Goal: Task Accomplishment & Management: Manage account settings

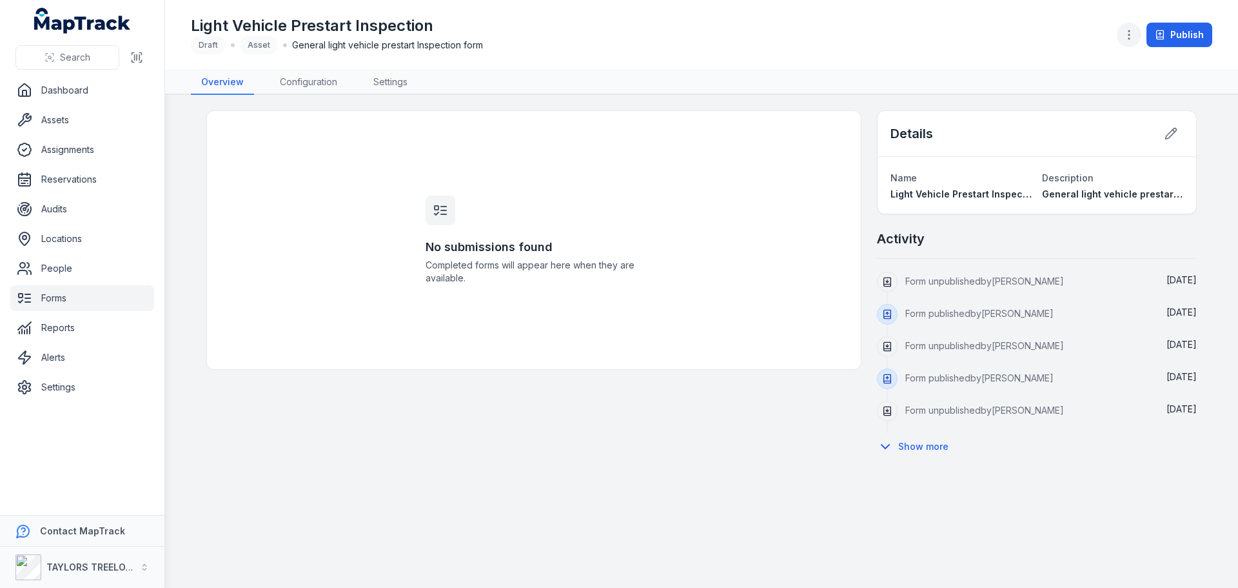
click at [1128, 34] on icon "button" at bounding box center [1129, 34] width 13 height 13
click at [951, 46] on div "Light Vehicle Prestart Inspection Draft Asset General light vehicle prestart In…" at bounding box center [702, 34] width 1022 height 59
click at [1164, 135] on button at bounding box center [1171, 133] width 25 height 25
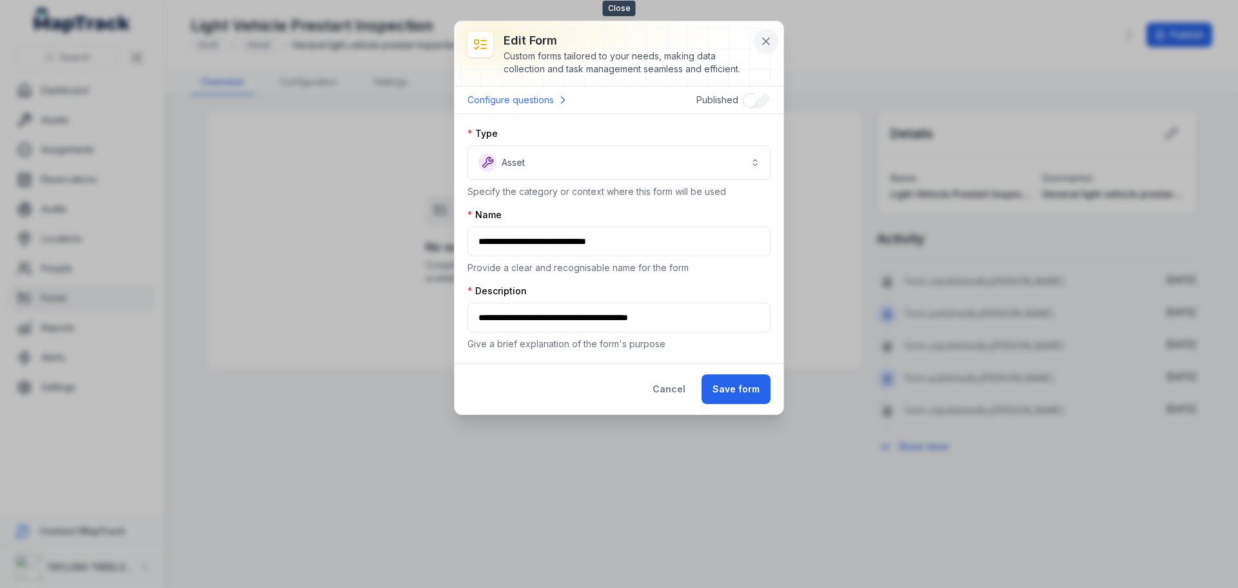
click at [768, 43] on icon at bounding box center [766, 41] width 6 height 6
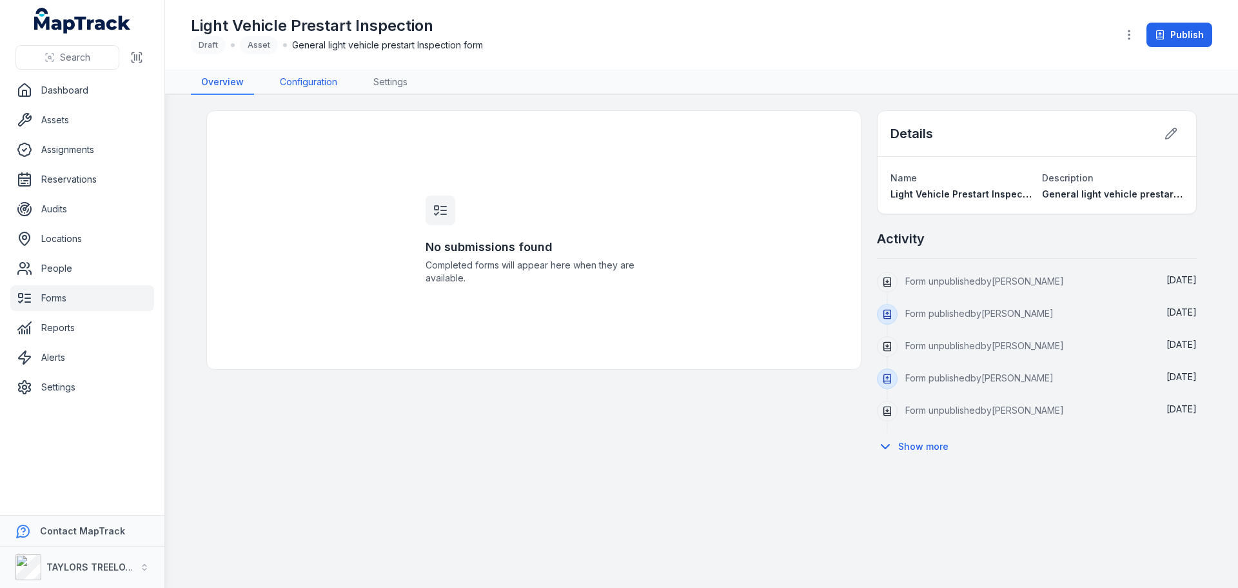
click at [318, 80] on link "Configuration" at bounding box center [309, 82] width 78 height 25
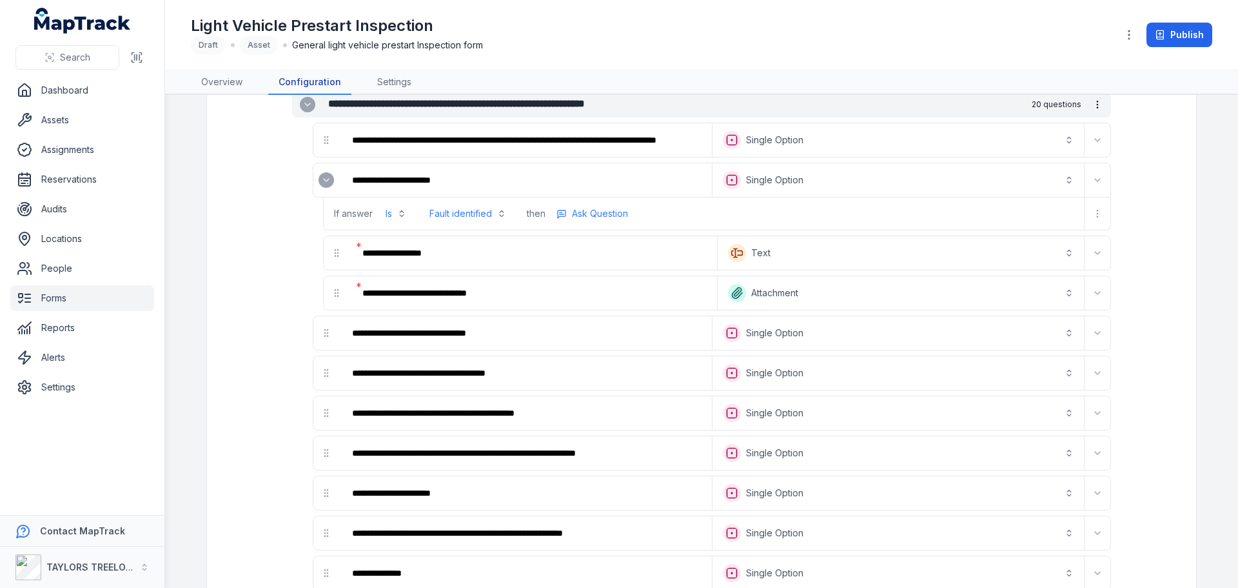
scroll to position [452, 0]
click at [322, 181] on icon "Expand" at bounding box center [326, 179] width 10 height 10
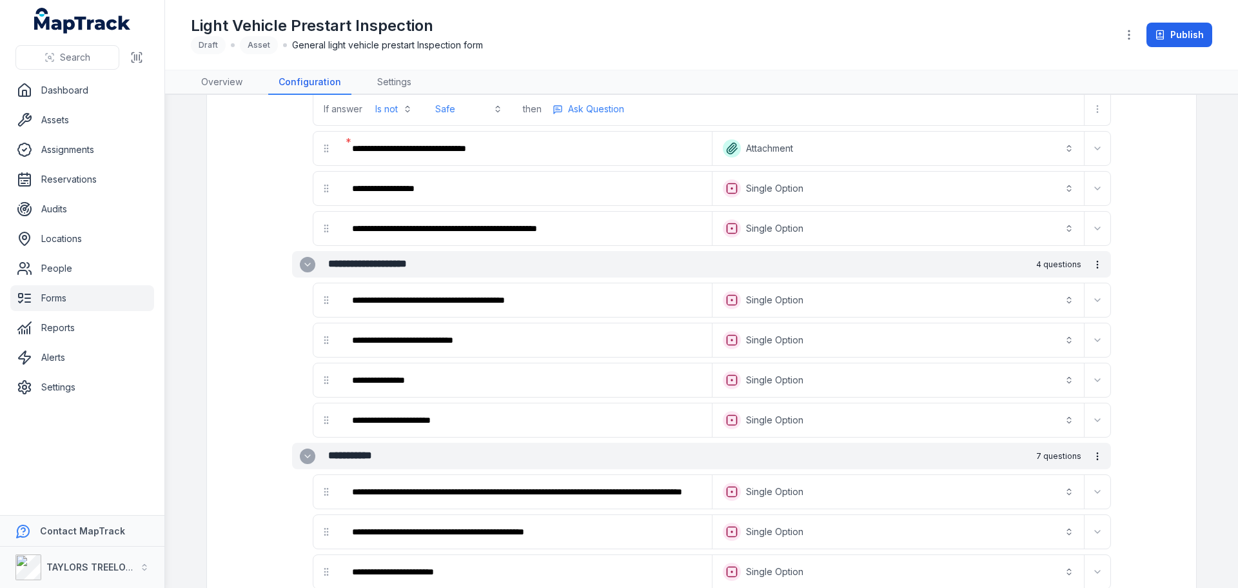
scroll to position [1072, 0]
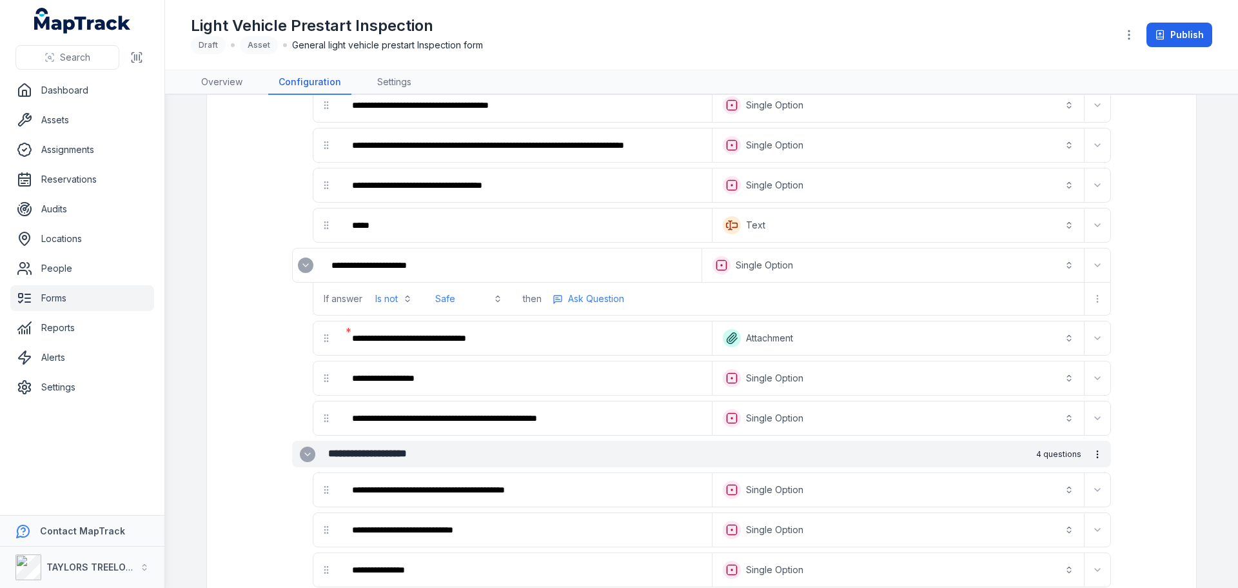
click at [61, 293] on link "Forms" at bounding box center [82, 298] width 144 height 26
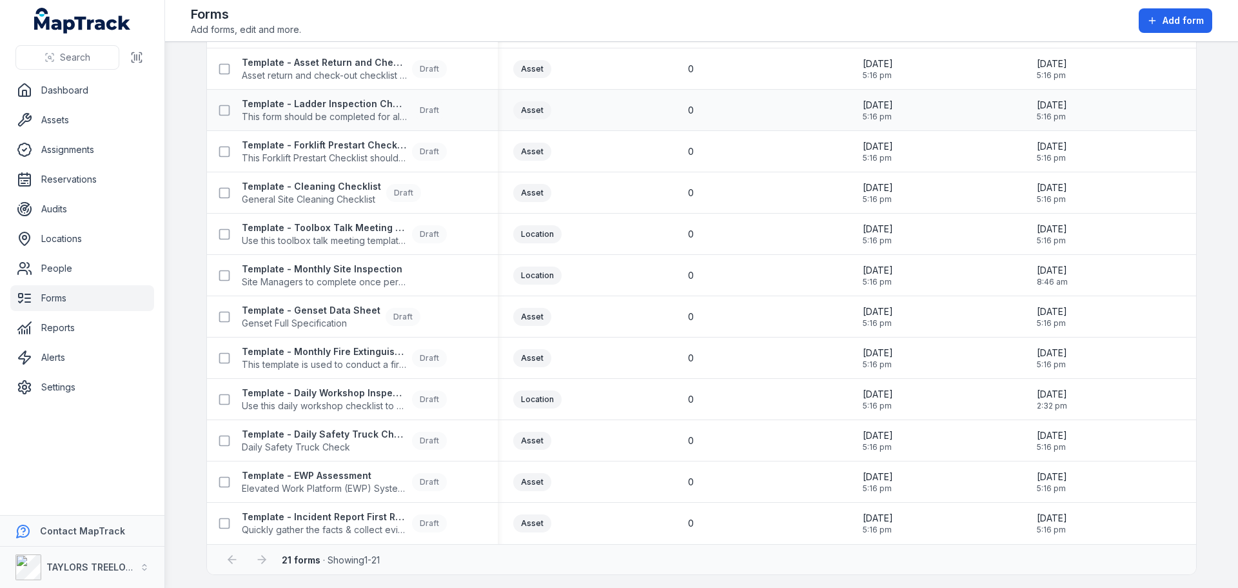
scroll to position [454, 0]
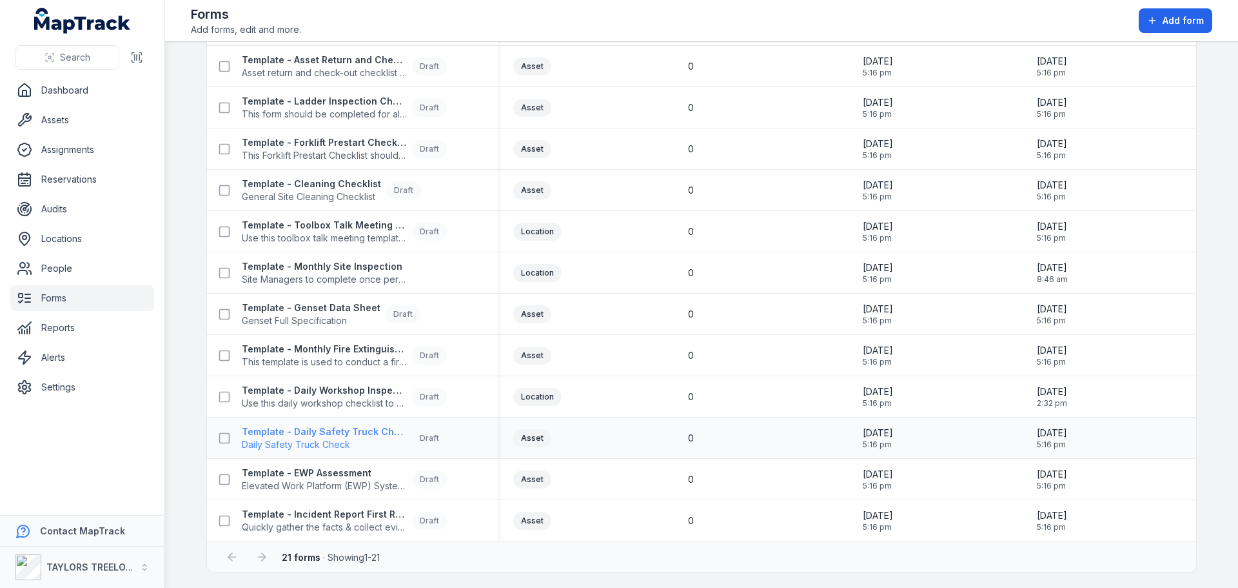
click at [319, 438] on span "Daily Safety Truck Check" at bounding box center [324, 444] width 165 height 13
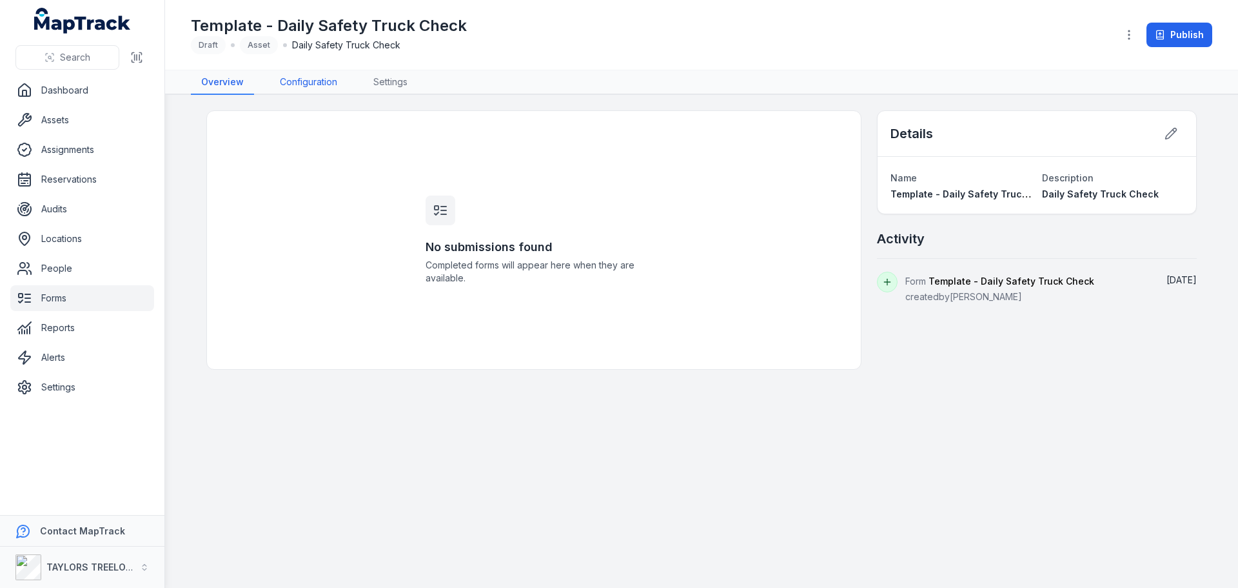
click at [316, 81] on link "Configuration" at bounding box center [309, 82] width 78 height 25
